Goal: Check status: Check status

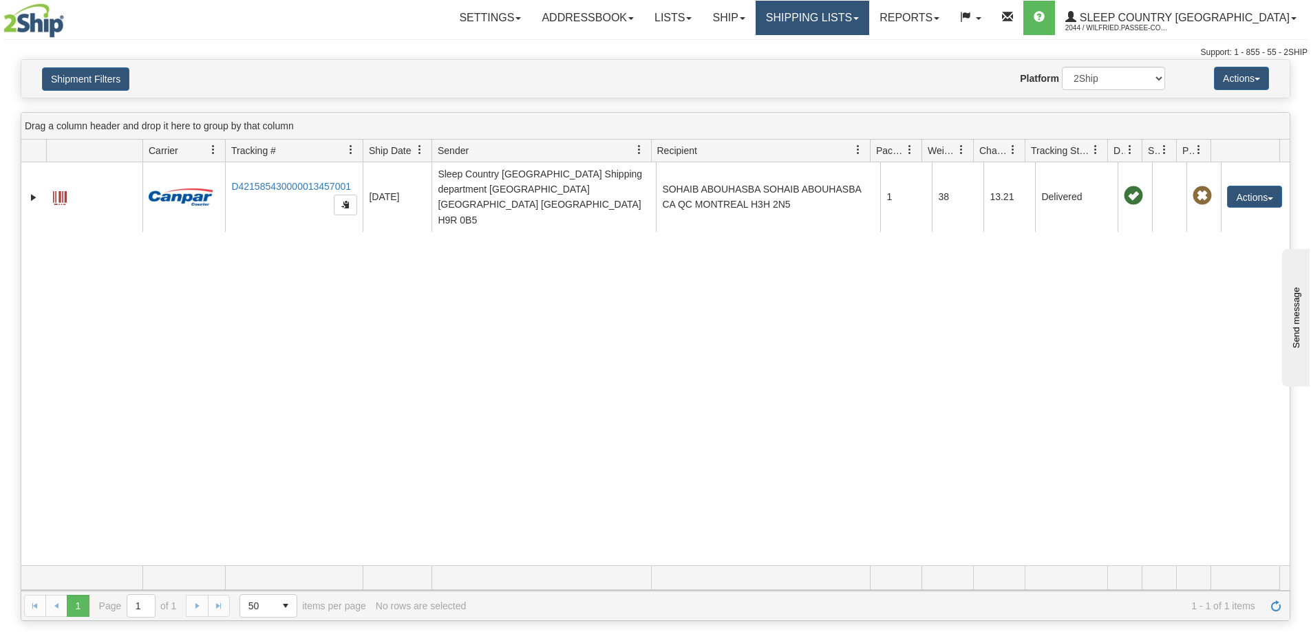
click at [849, 20] on link "Shipping lists" at bounding box center [813, 18] width 114 height 34
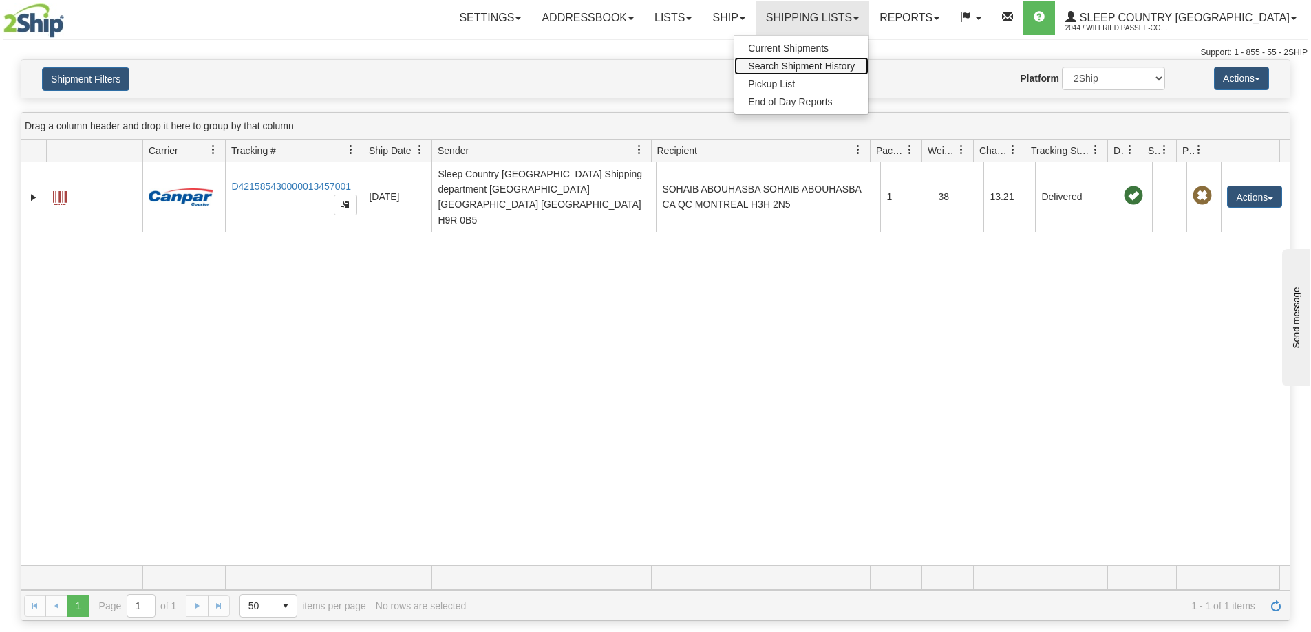
click at [839, 63] on span "Search Shipment History" at bounding box center [801, 66] width 107 height 11
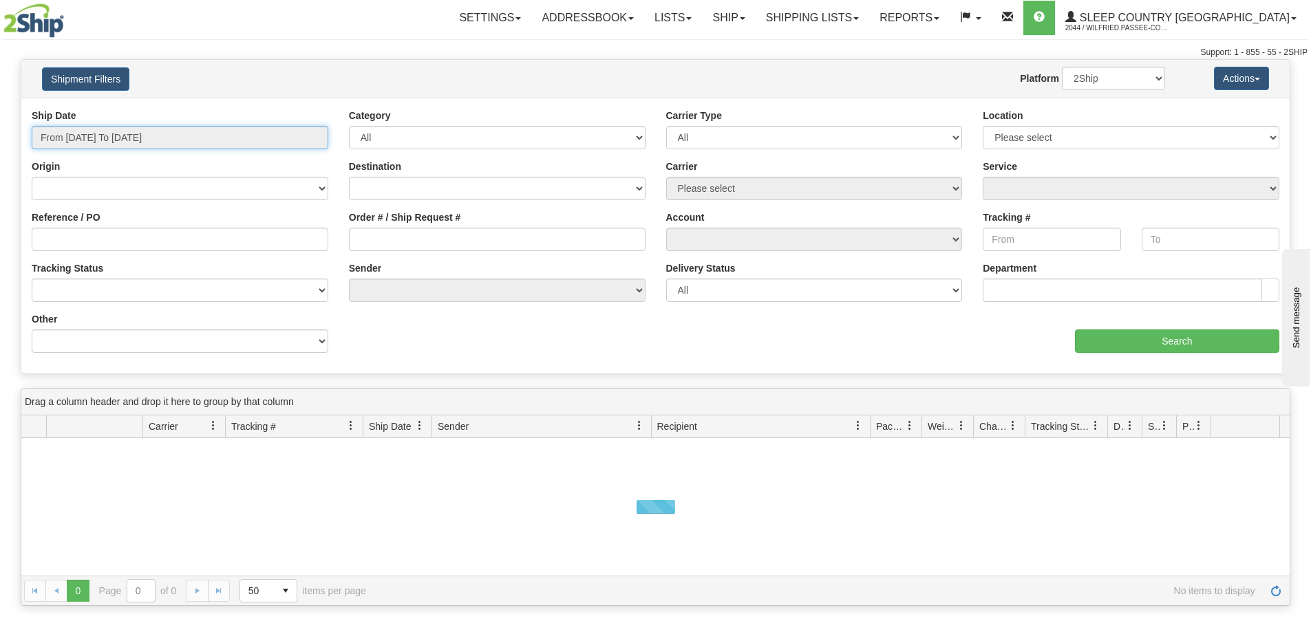
click at [149, 134] on input "From [DATE] To [DATE]" at bounding box center [180, 137] width 297 height 23
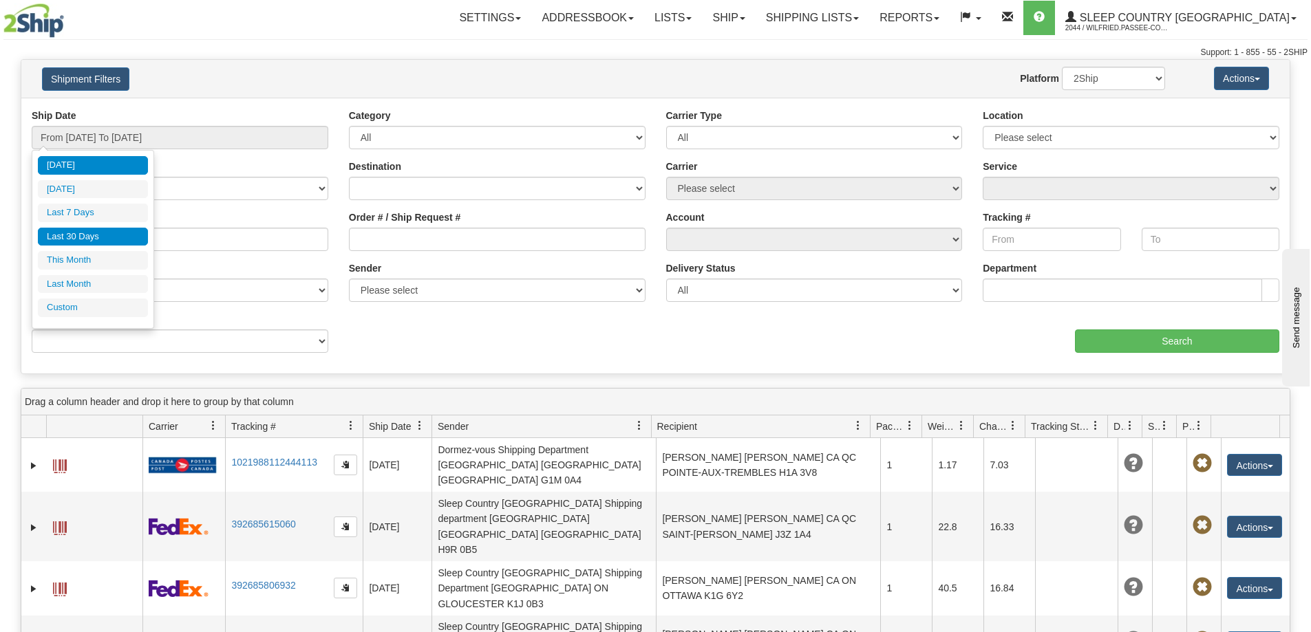
click at [108, 232] on li "Last 30 Days" at bounding box center [93, 237] width 110 height 19
type input "From [DATE] To [DATE]"
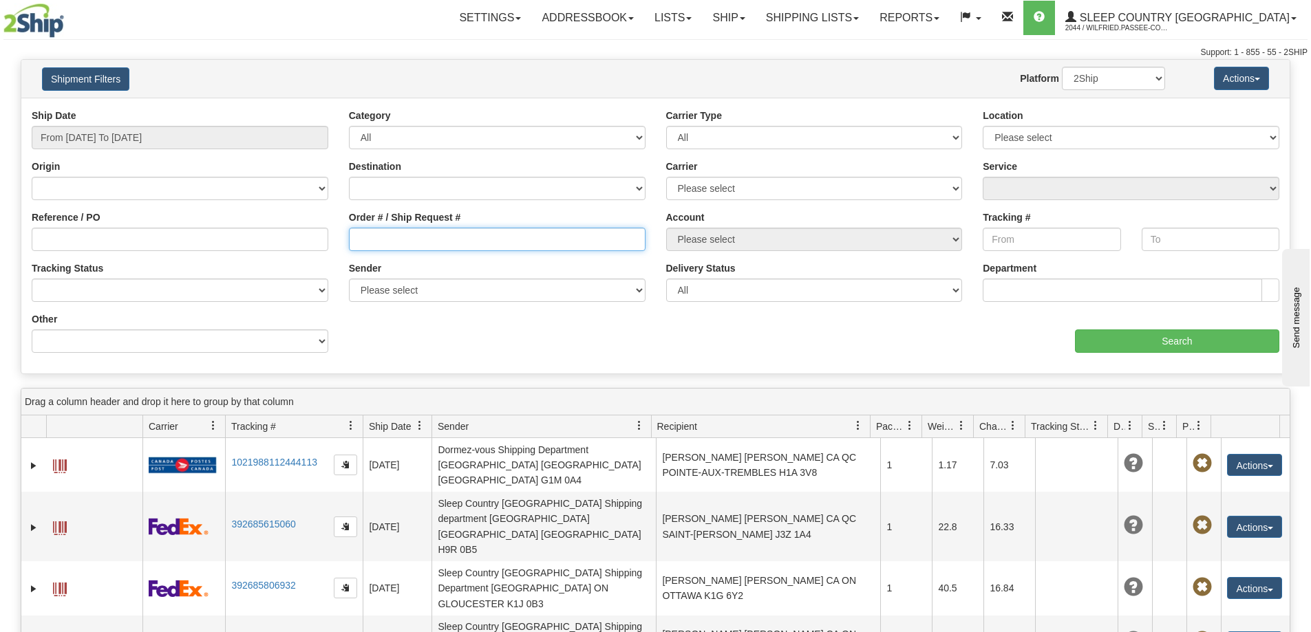
drag, startPoint x: 423, startPoint y: 235, endPoint x: 537, endPoint y: 247, distance: 114.8
click at [424, 236] on input "Order # / Ship Request #" at bounding box center [497, 239] width 297 height 23
paste input "9002I041546"
type input "9002I041546"
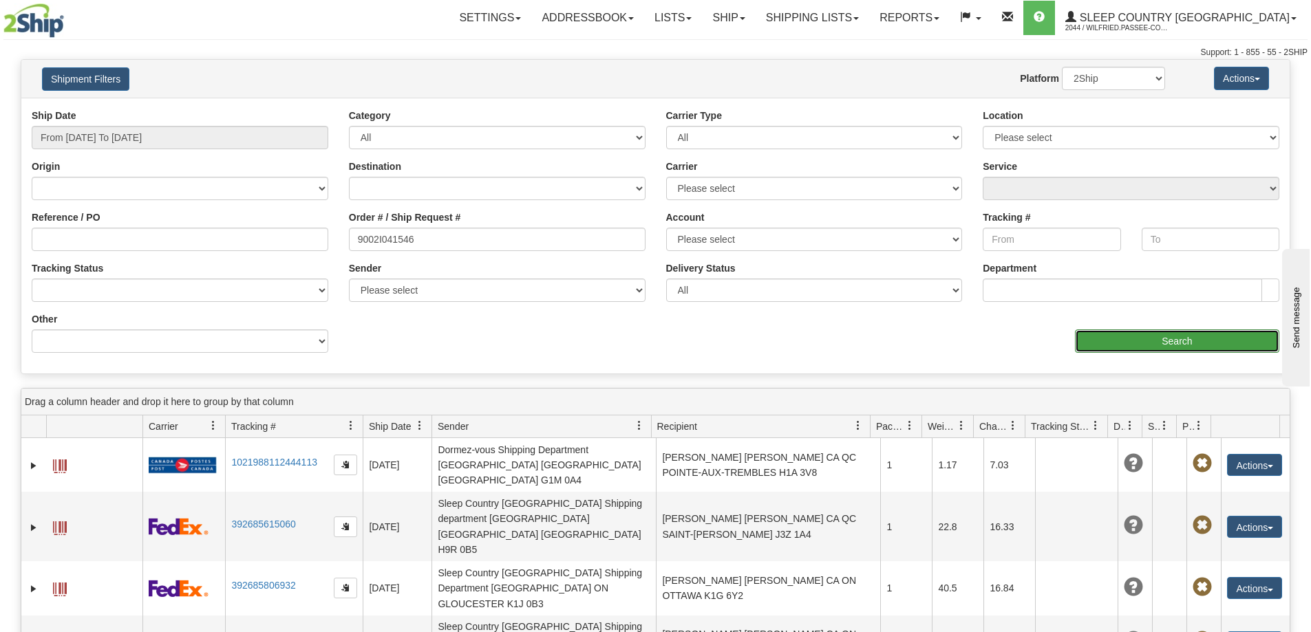
click at [1119, 334] on input "Search" at bounding box center [1177, 341] width 204 height 23
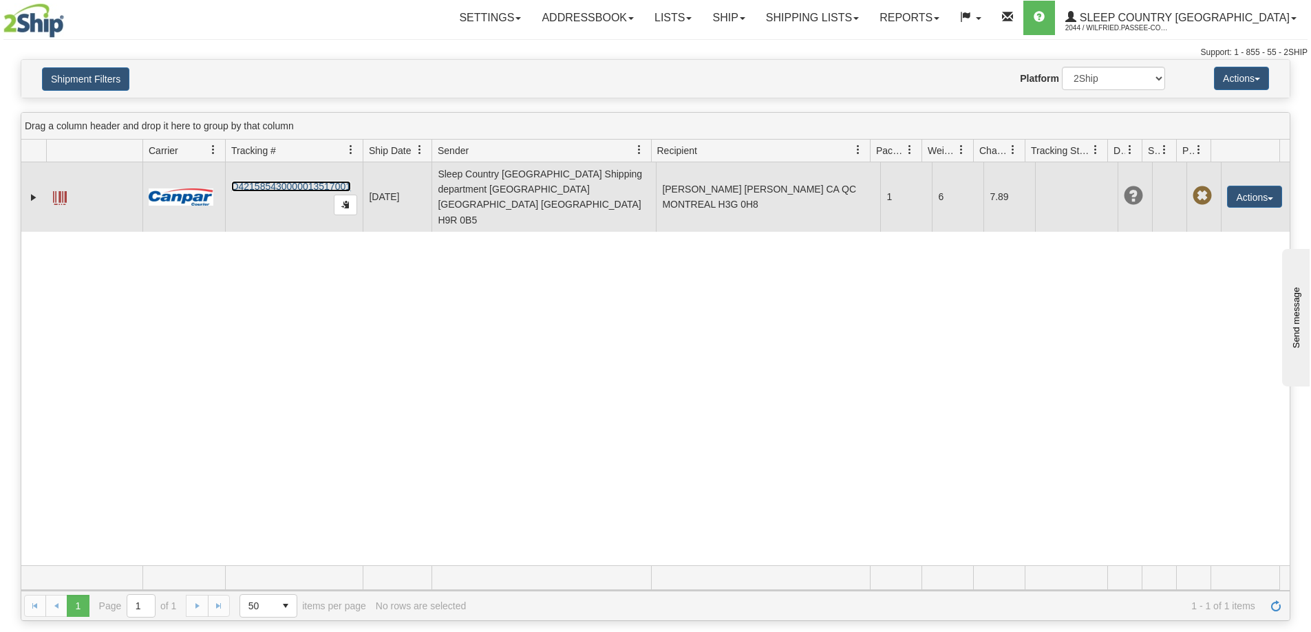
click at [311, 181] on link "D421585430000013517001" at bounding box center [291, 186] width 120 height 11
